Goal: Information Seeking & Learning: Compare options

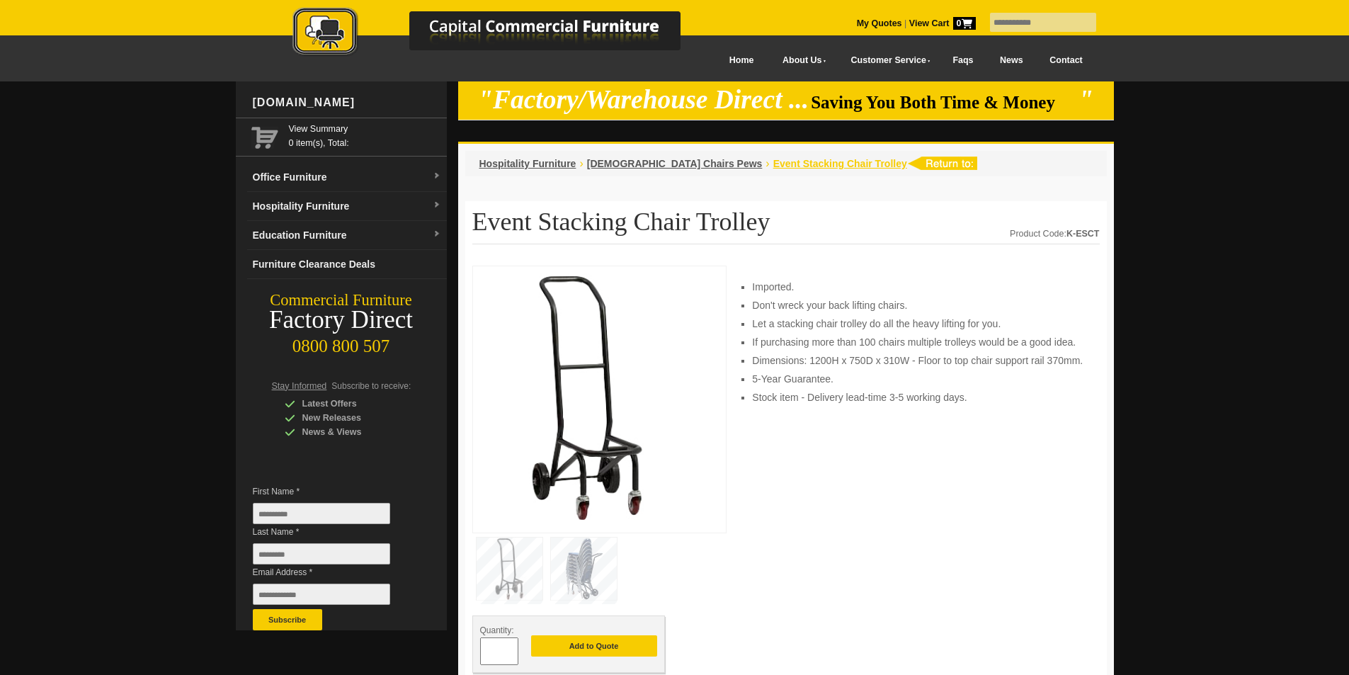
click at [774, 167] on span "Event Stacking Chair Trolley" at bounding box center [840, 163] width 134 height 11
click at [648, 161] on span "[DEMOGRAPHIC_DATA] Chairs Pews" at bounding box center [675, 163] width 176 height 11
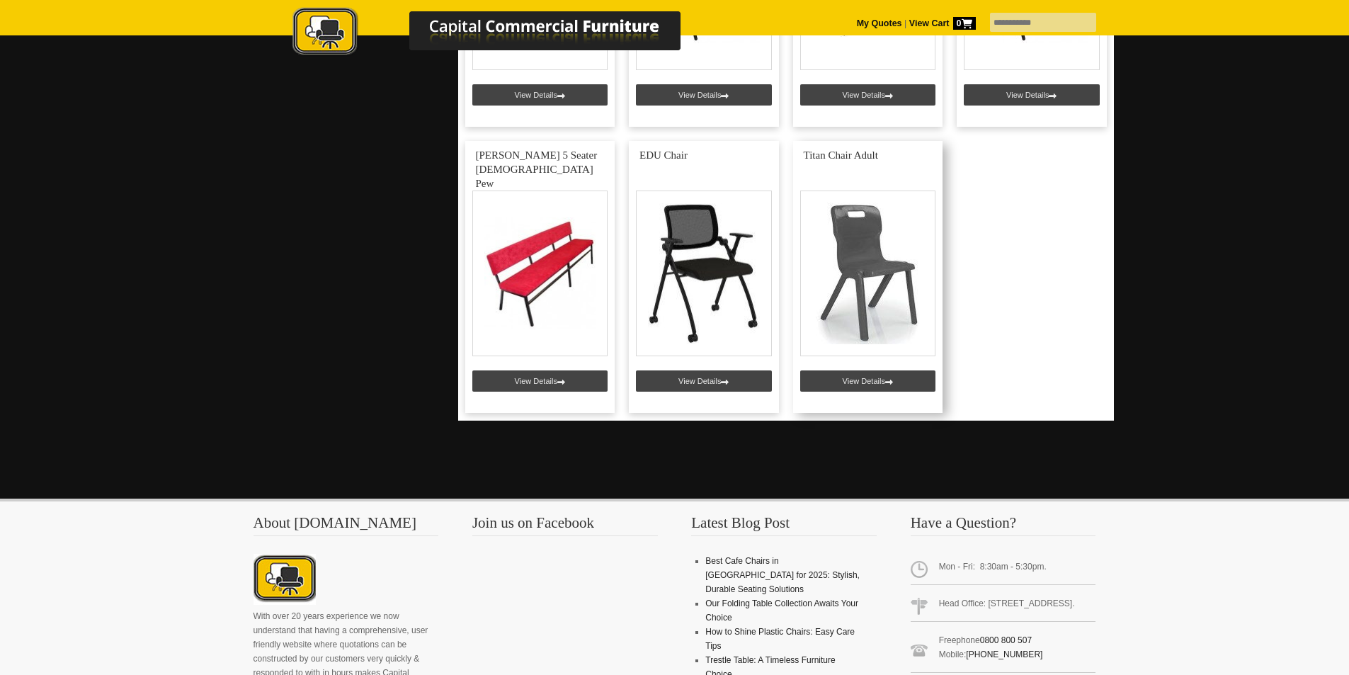
scroll to position [4248, 0]
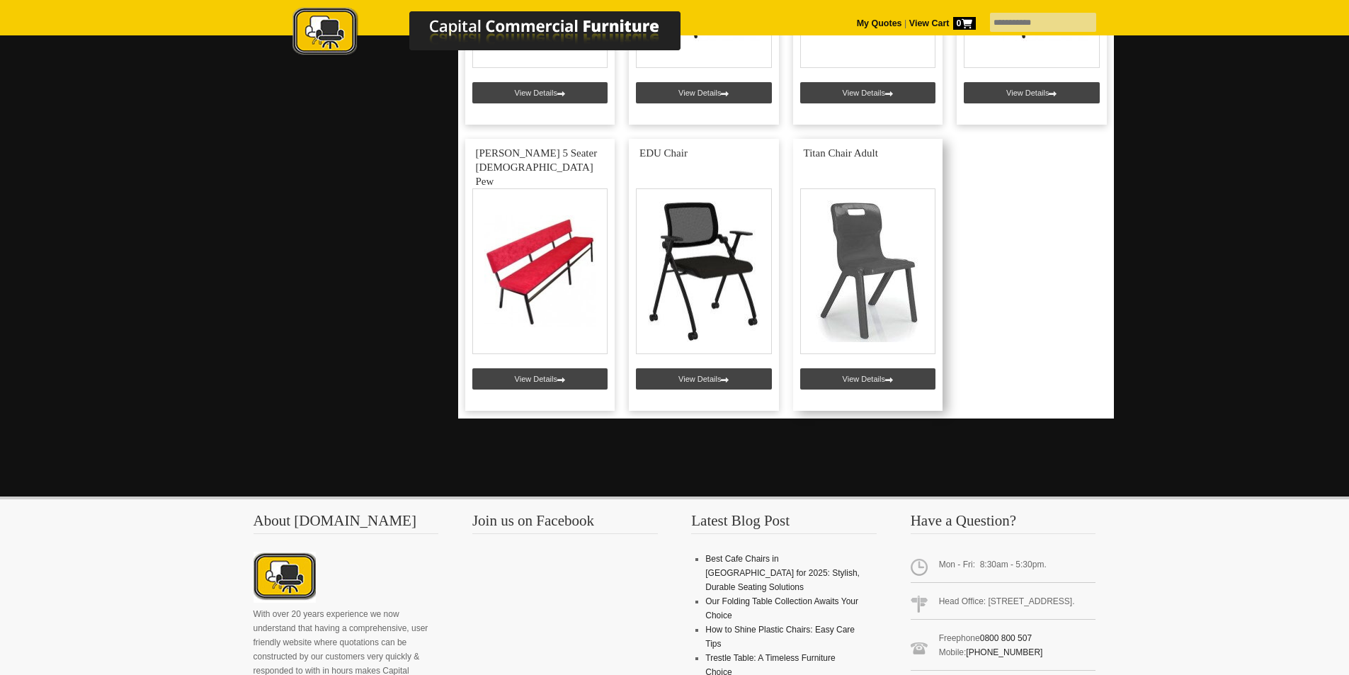
click at [872, 273] on link at bounding box center [868, 275] width 150 height 272
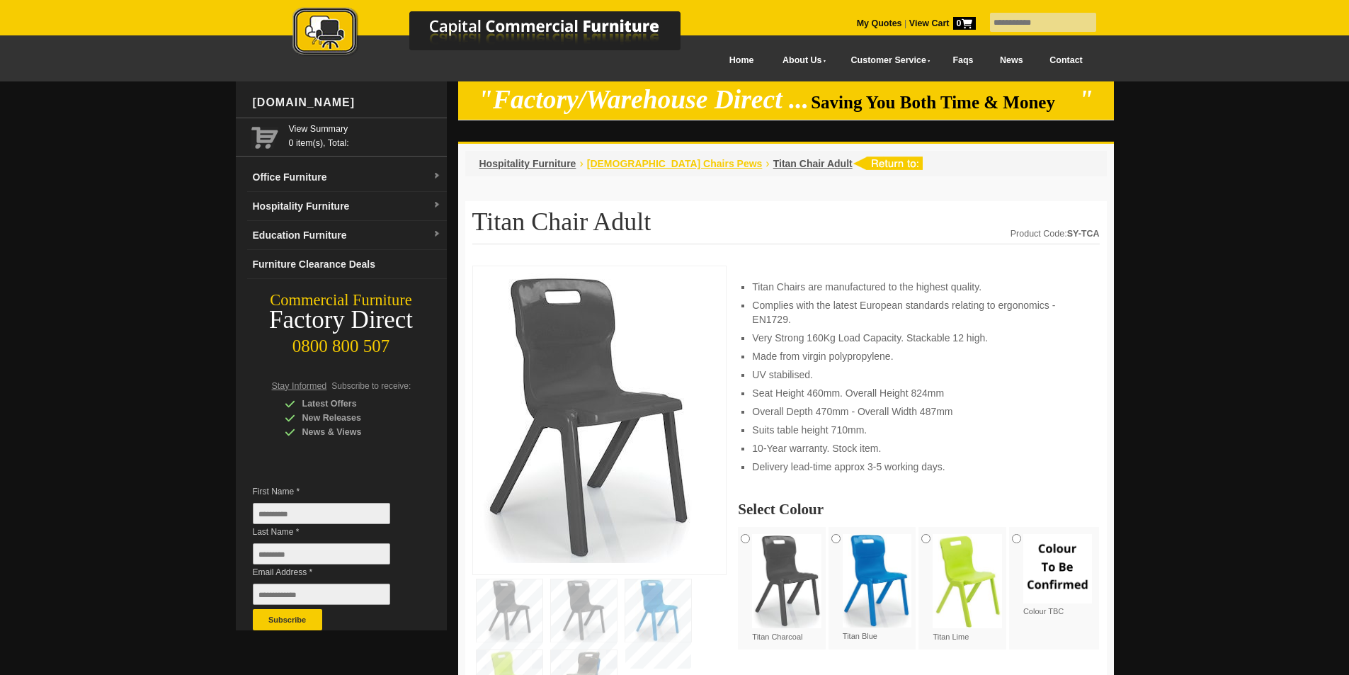
click at [654, 166] on span "[DEMOGRAPHIC_DATA] Chairs Pews" at bounding box center [675, 163] width 176 height 11
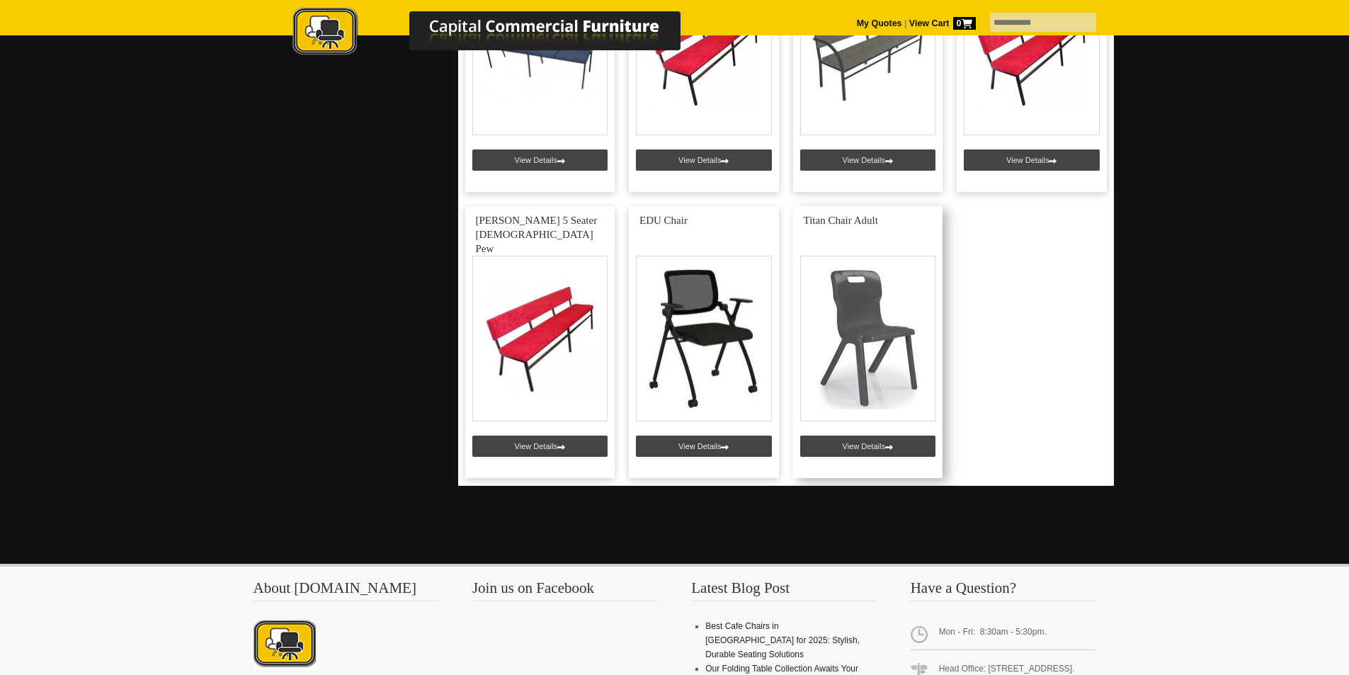
scroll to position [4177, 0]
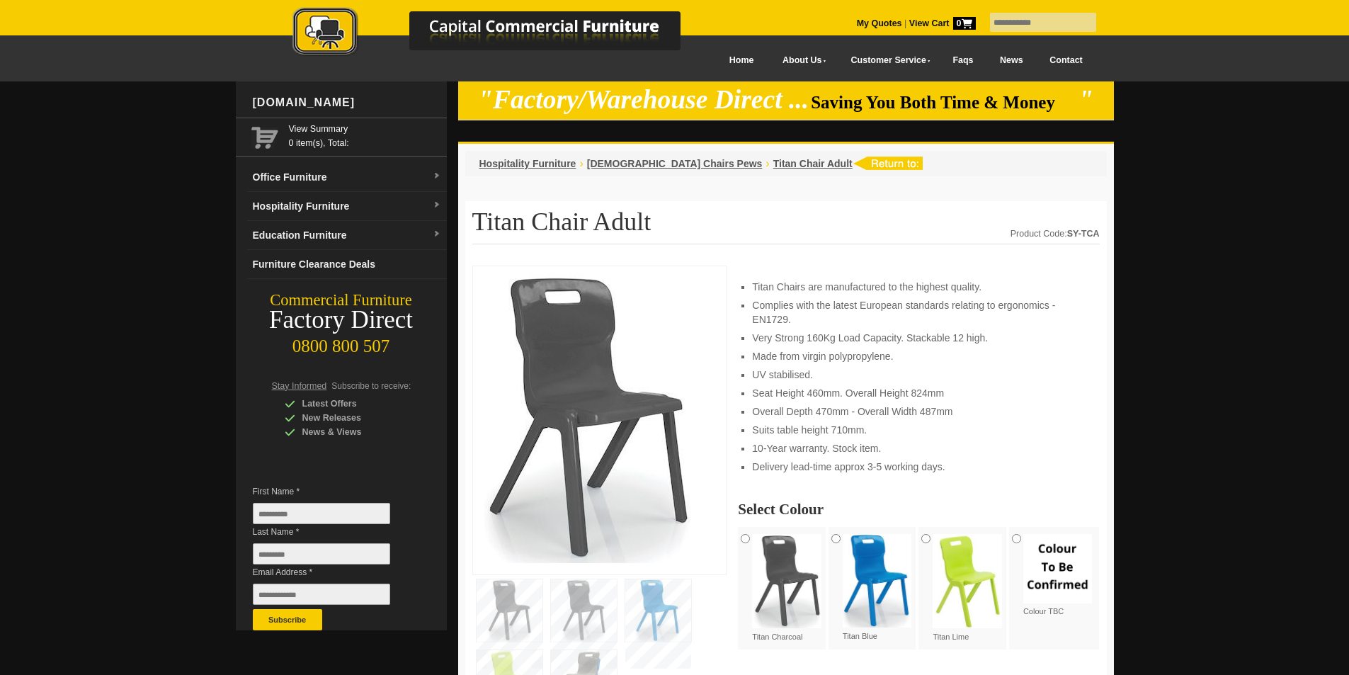
click at [586, 387] on img at bounding box center [586, 418] width 212 height 290
